Goal: Task Accomplishment & Management: Use online tool/utility

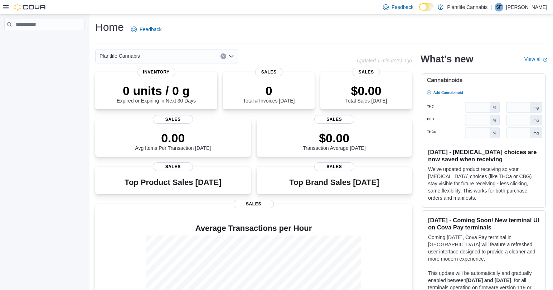
click at [8, 6] on icon at bounding box center [6, 7] width 6 height 6
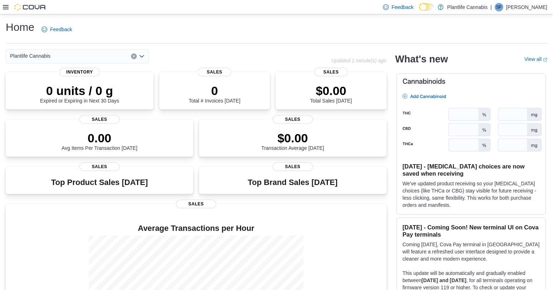
click at [8, 6] on icon at bounding box center [6, 7] width 6 height 6
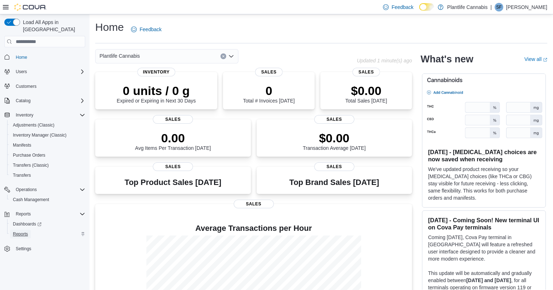
click at [30, 229] on link "Reports" at bounding box center [20, 233] width 21 height 9
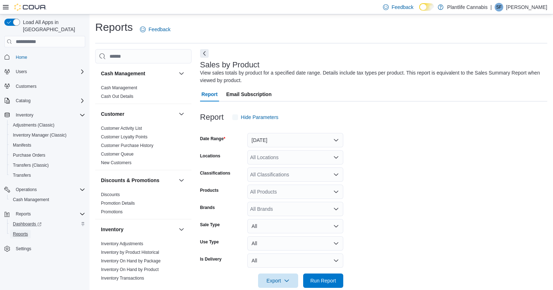
scroll to position [12, 0]
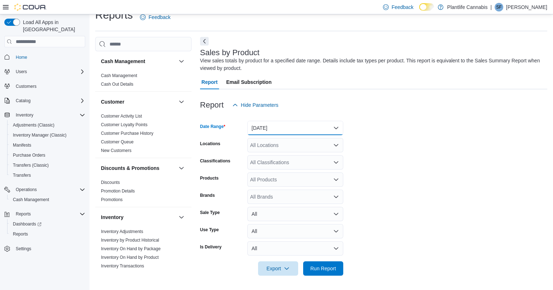
click at [293, 125] on button "[DATE]" at bounding box center [295, 128] width 96 height 14
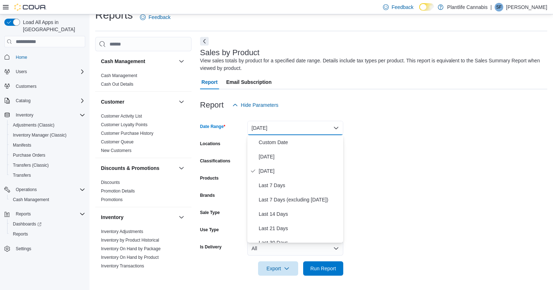
click at [426, 149] on form "Date Range [DATE] Locations All Locations Classifications All Classifications P…" at bounding box center [373, 193] width 347 height 163
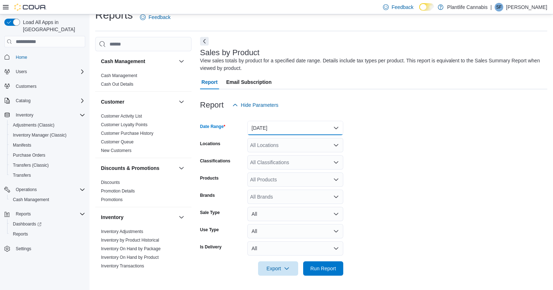
click at [304, 130] on button "[DATE]" at bounding box center [295, 128] width 96 height 14
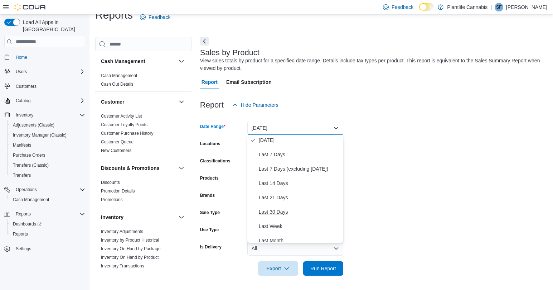
scroll to position [34, 0]
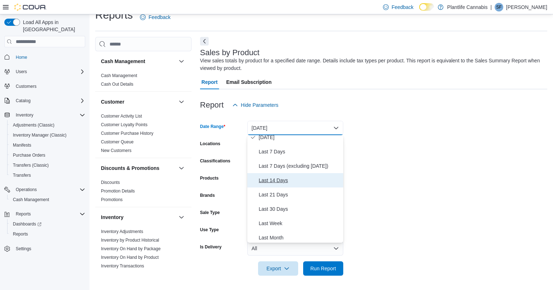
click at [276, 181] on span "Last 14 Days" at bounding box center [300, 180] width 82 height 9
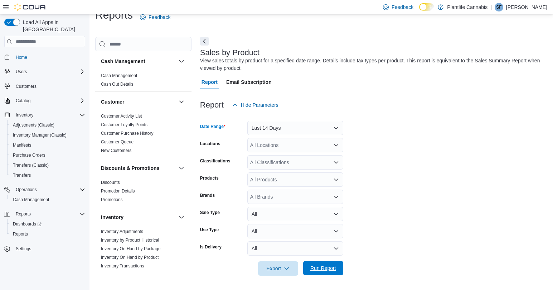
click at [325, 266] on span "Run Report" at bounding box center [323, 267] width 26 height 7
click at [271, 126] on button "Last 14 Days" at bounding box center [295, 128] width 96 height 14
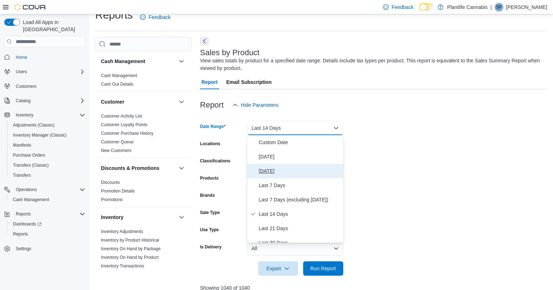
click at [270, 172] on span "[DATE]" at bounding box center [300, 170] width 82 height 9
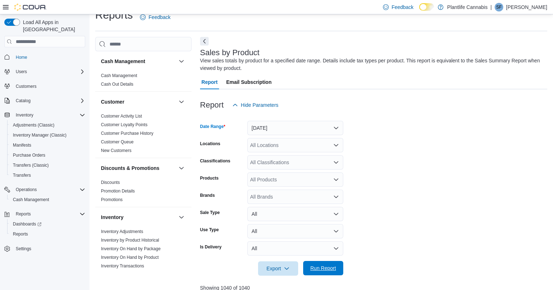
click at [326, 270] on span "Run Report" at bounding box center [323, 267] width 26 height 7
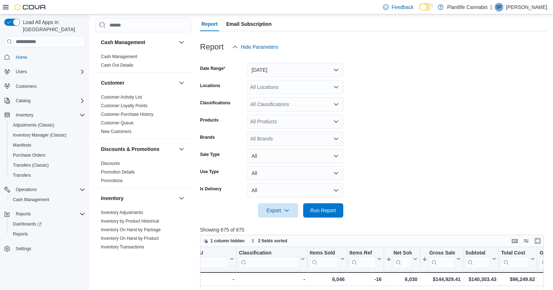
scroll to position [68, 0]
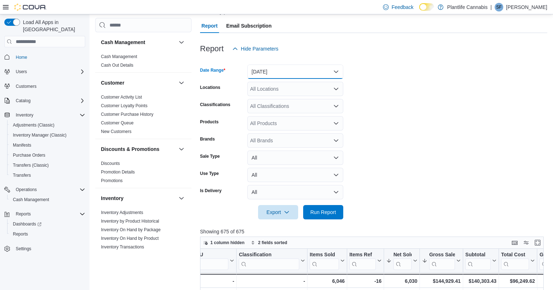
drag, startPoint x: 282, startPoint y: 72, endPoint x: 281, endPoint y: 117, distance: 44.4
click at [282, 72] on button "[DATE]" at bounding box center [295, 71] width 96 height 14
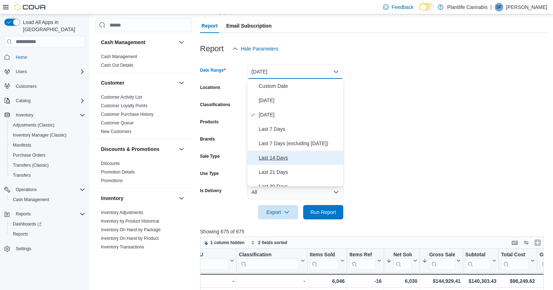
click at [274, 159] on span "Last 14 Days" at bounding box center [300, 157] width 82 height 9
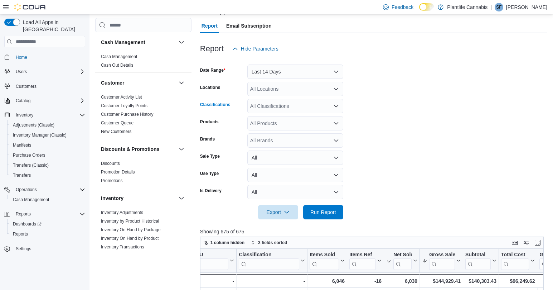
click at [269, 110] on div "All Classifications" at bounding box center [295, 106] width 96 height 14
type input "***"
click at [268, 117] on span "Oil" at bounding box center [266, 118] width 6 height 7
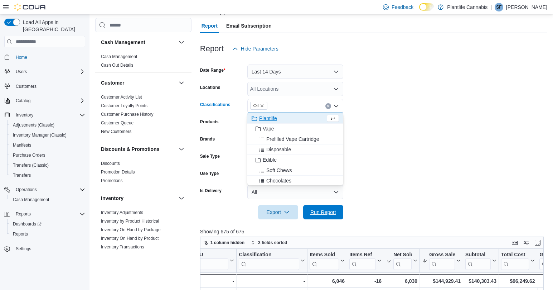
drag, startPoint x: 332, startPoint y: 213, endPoint x: 407, endPoint y: 177, distance: 83.1
click at [331, 213] on span "Run Report" at bounding box center [323, 211] width 26 height 7
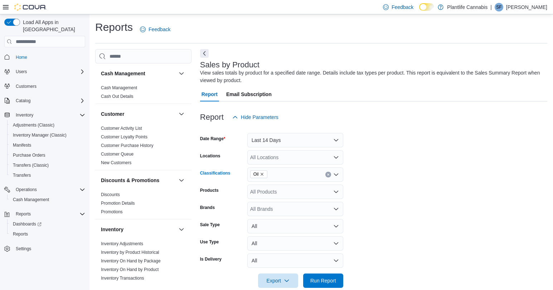
click at [264, 174] on icon "Remove Oil from selection in this group" at bounding box center [262, 174] width 4 height 4
type input "*"
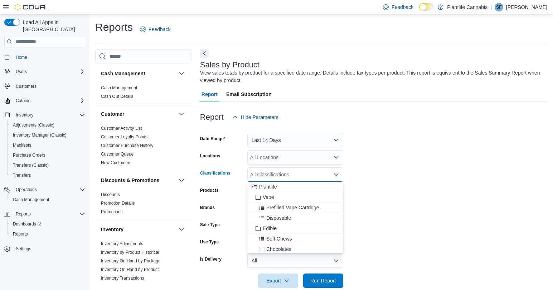
click at [369, 184] on form "Date Range Last 14 Days Locations All Locations Classifications All Classificat…" at bounding box center [373, 205] width 347 height 163
